Goal: Information Seeking & Learning: Learn about a topic

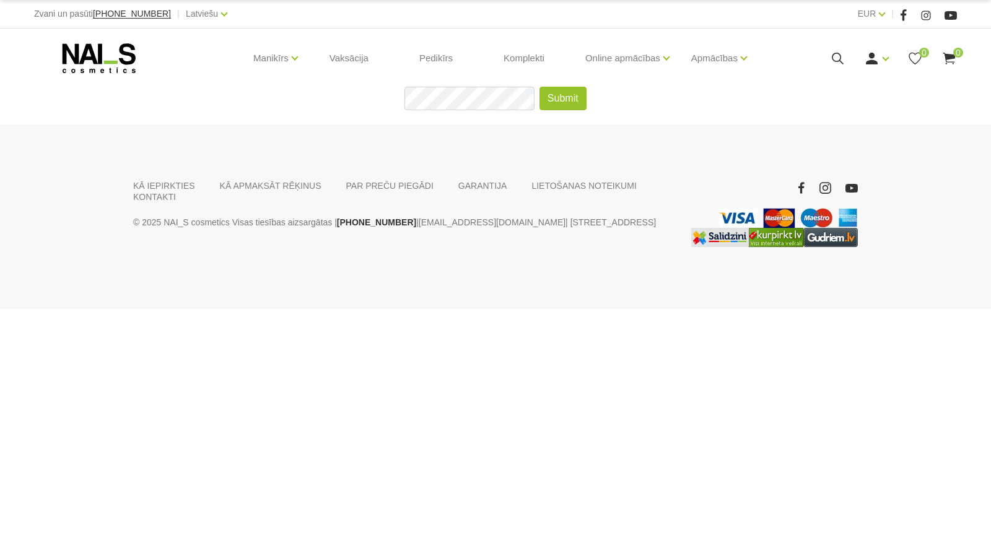
click at [123, 44] on icon at bounding box center [99, 58] width 130 height 31
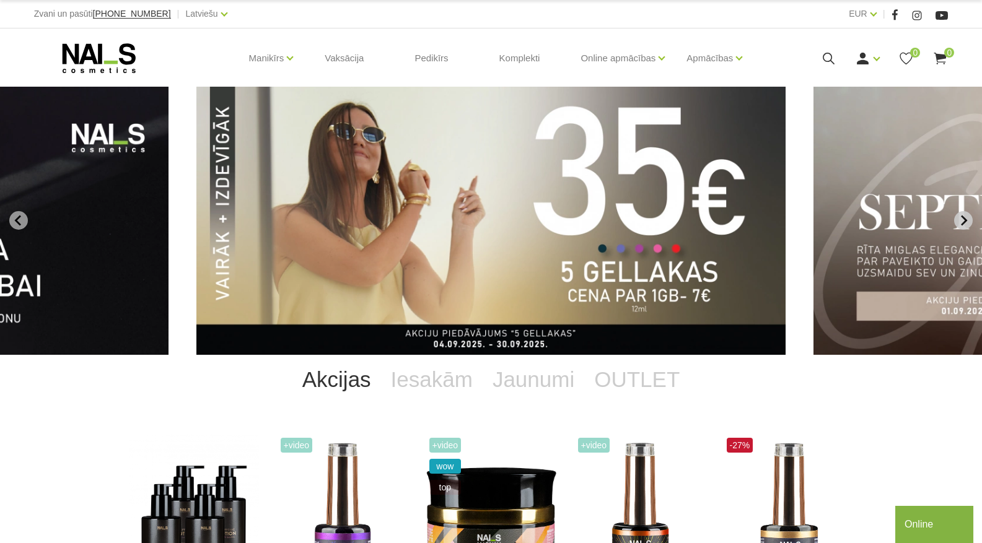
click at [963, 219] on icon "Next slide" at bounding box center [963, 220] width 11 height 11
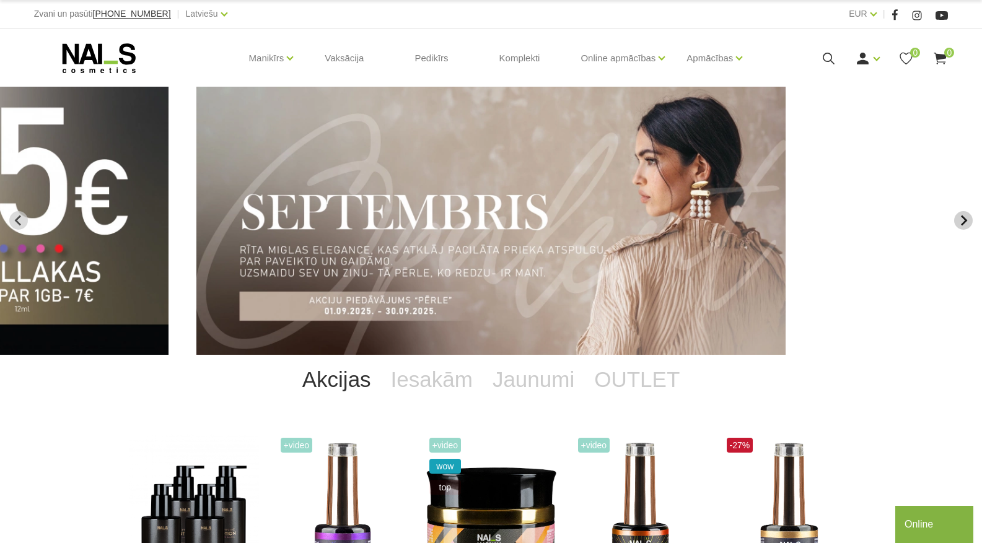
click at [963, 219] on icon "Next slide" at bounding box center [963, 220] width 11 height 11
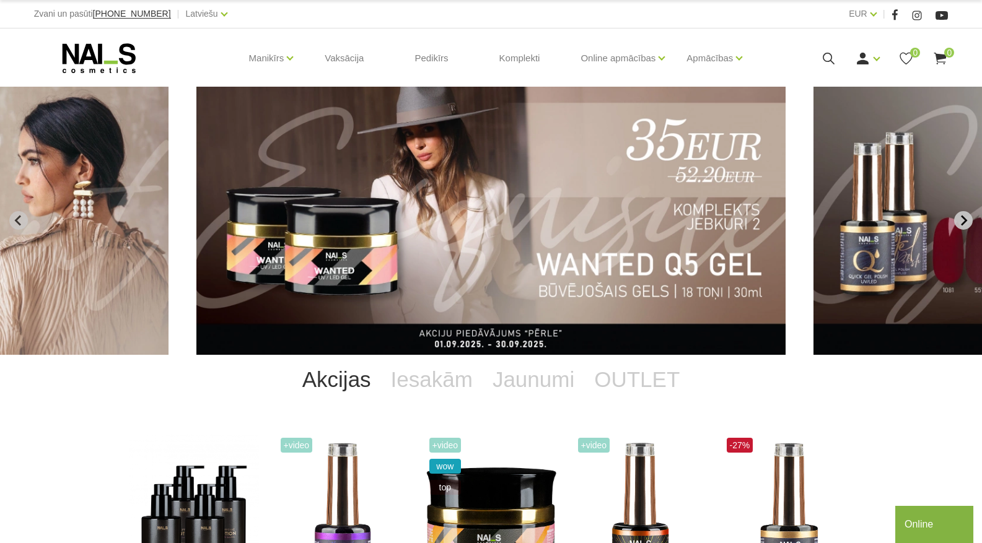
click at [963, 219] on icon "Next slide" at bounding box center [963, 220] width 11 height 11
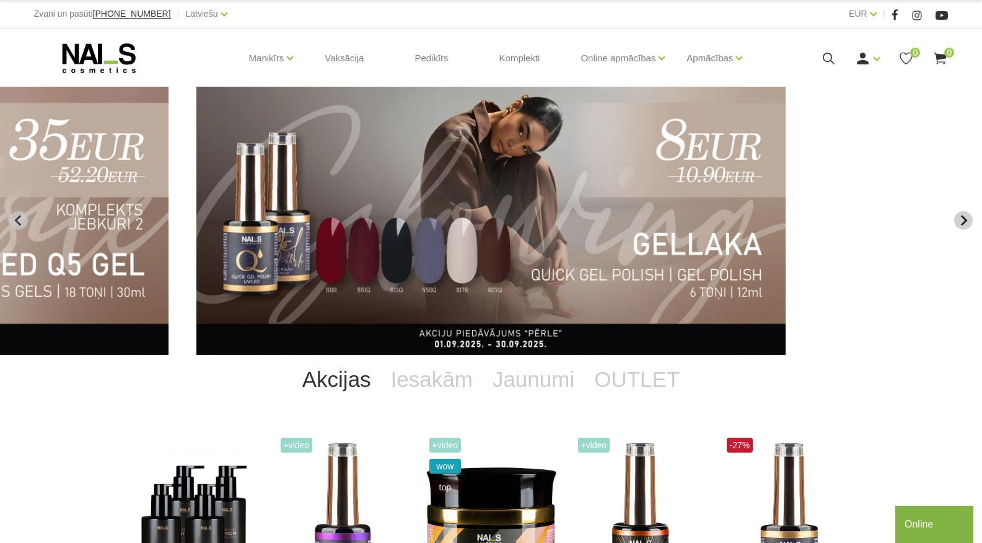
click at [963, 219] on icon "Next slide" at bounding box center [963, 220] width 11 height 11
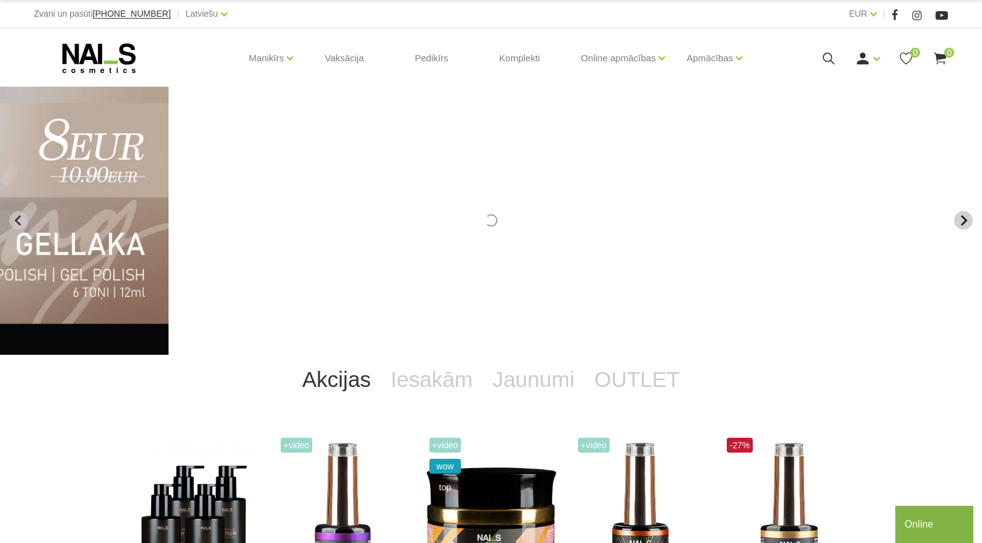
click at [963, 219] on icon "Next slide" at bounding box center [963, 220] width 11 height 11
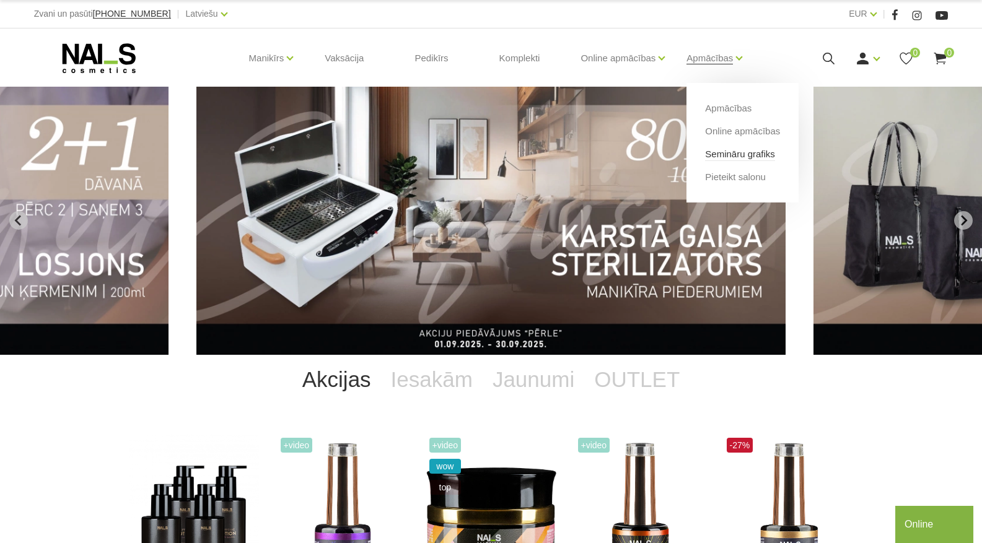
click at [733, 152] on link "Semināru grafiks" at bounding box center [740, 154] width 70 height 14
